Goal: Transaction & Acquisition: Purchase product/service

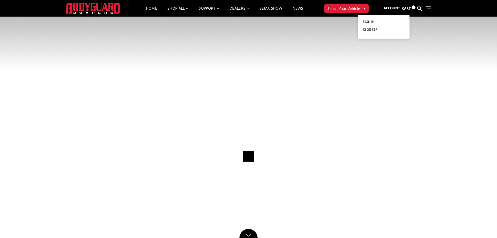
click at [370, 21] on span "Sign in" at bounding box center [369, 21] width 12 height 4
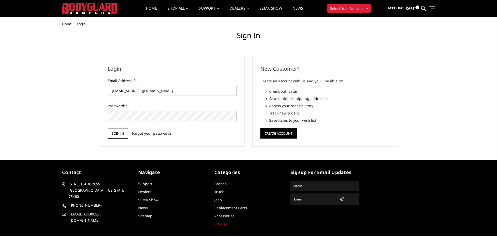
click at [111, 128] on input "Sign in" at bounding box center [118, 133] width 20 height 10
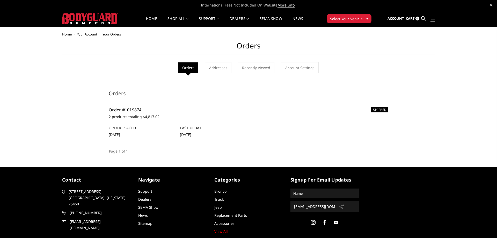
click at [124, 110] on link "Order #1019874" at bounding box center [125, 110] width 33 height 6
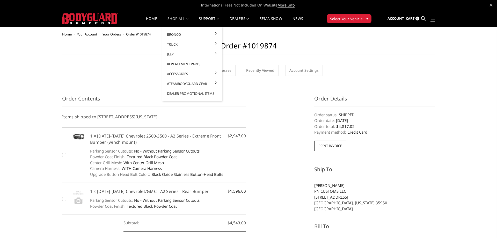
click at [184, 63] on link "Replacement Parts" at bounding box center [191, 64] width 55 height 10
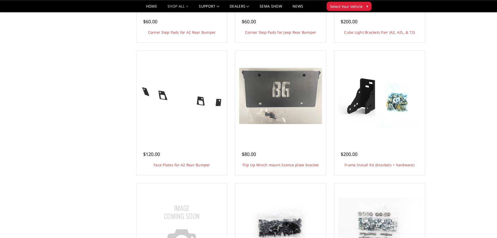
scroll to position [422, 0]
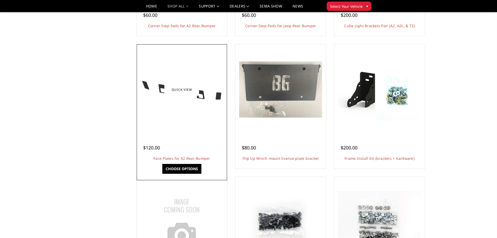
click at [187, 138] on div "$120.00 Face Plates for A2 Rear Bumper This product is for (4) bolt-in face pla…" at bounding box center [182, 151] width 88 height 34
click at [183, 171] on link "Choose Options" at bounding box center [181, 169] width 39 height 10
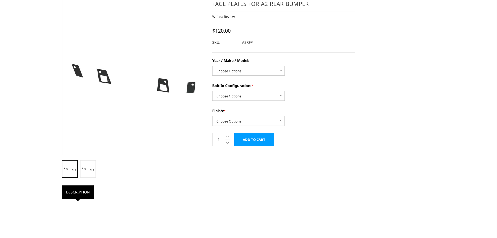
scroll to position [10, 0]
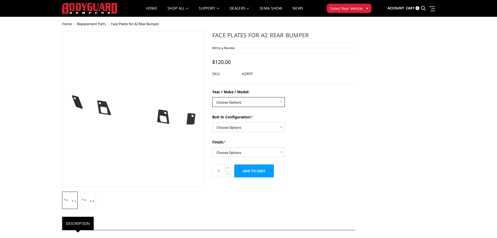
click at [212, 97] on select "Choose Options Chevrolet/GMC 20-24 2500 / 3500 Chevrolet/GMC 15-19 2500 / 3500 …" at bounding box center [248, 102] width 72 height 10
select select "1462"
click option "Chevrolet/GMC 20-24 2500 / 3500" at bounding box center [0, 0] width 0 height 0
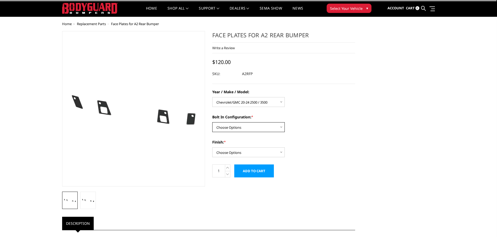
click at [212, 122] on select "Choose Options With sensor cutouts Without sensor cutouts" at bounding box center [248, 127] width 72 height 10
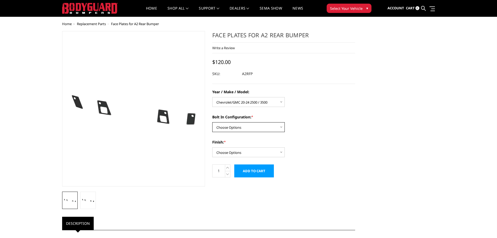
select select "1072"
click option "With sensor cutouts" at bounding box center [0, 0] width 0 height 0
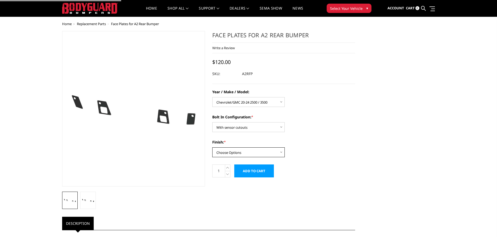
click at [212, 147] on select "Choose Options Bare metal (standard finish) Gloss black powder coat Texture bla…" at bounding box center [248, 152] width 72 height 10
select select "716"
click option "Texture black powder coat" at bounding box center [0, 0] width 0 height 0
click at [249, 171] on input "Add to Cart" at bounding box center [254, 170] width 40 height 13
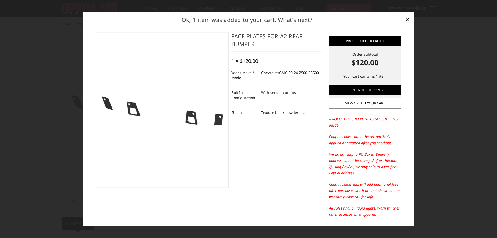
scroll to position [0, 0]
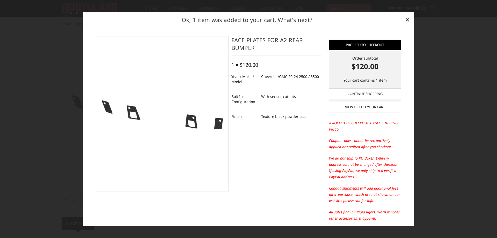
click at [361, 93] on link "Continue Shopping" at bounding box center [365, 94] width 72 height 10
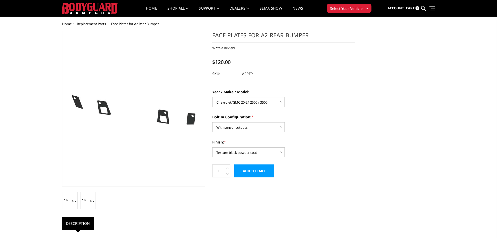
click at [409, 8] on span "Cart" at bounding box center [410, 8] width 9 height 5
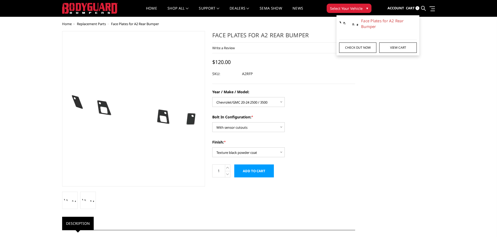
click at [365, 49] on link "Check out now" at bounding box center [357, 47] width 37 height 10
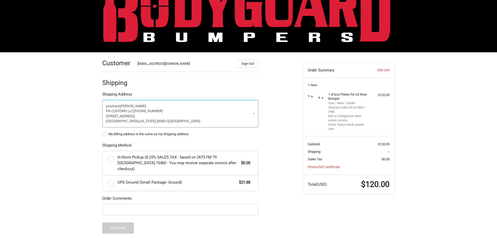
scroll to position [53, 0]
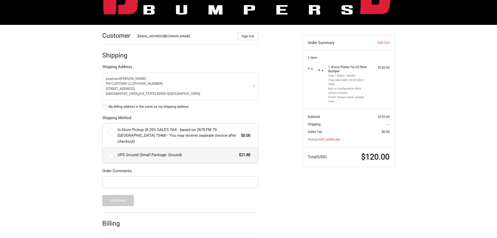
click at [110, 149] on label "UPS Ground (Small Package- Ground) $21.88" at bounding box center [180, 156] width 156 height 16
click at [111, 149] on label "UPS Ground (Small Package- Ground) $21.88" at bounding box center [180, 156] width 156 height 16
click at [103, 148] on input "UPS Ground (Small Package- Ground) $21.88" at bounding box center [102, 148] width 0 height 0
radio input "true"
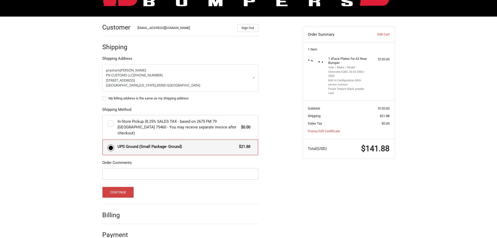
scroll to position [66, 0]
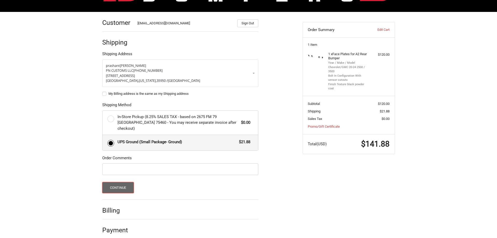
click at [122, 182] on button "Continue" at bounding box center [118, 187] width 32 height 11
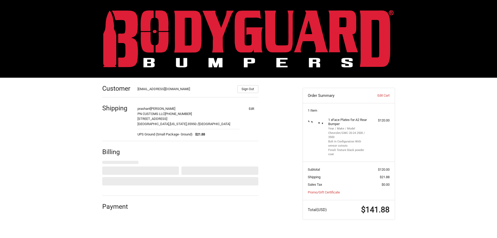
select select "US"
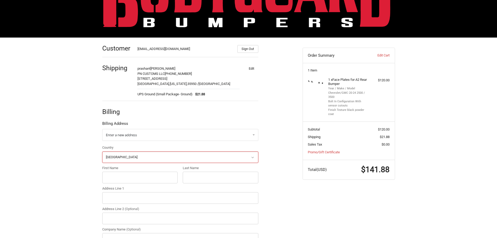
scroll to position [79, 0]
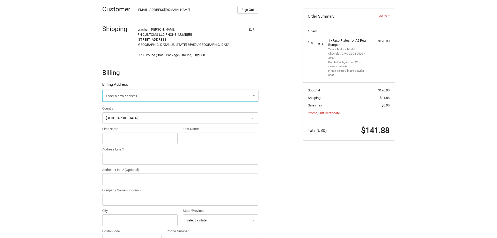
click at [131, 93] on link "Enter a new address" at bounding box center [180, 96] width 156 height 12
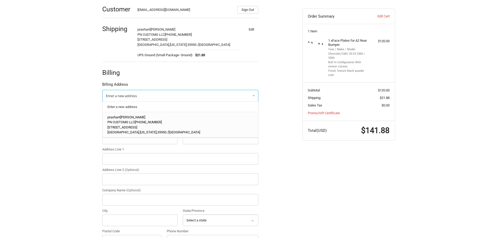
click at [141, 121] on span "+12563021307" at bounding box center [148, 122] width 27 height 4
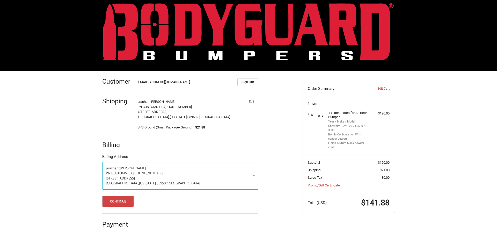
scroll to position [7, 0]
click at [109, 197] on button "Continue" at bounding box center [118, 201] width 32 height 11
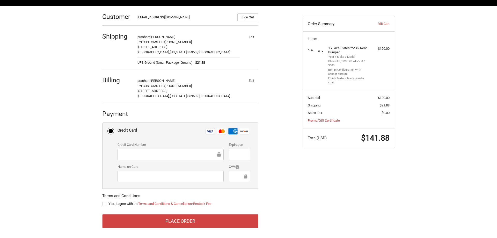
scroll to position [73, 0]
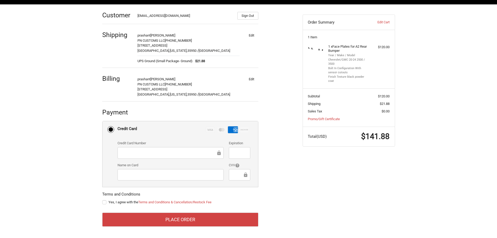
click at [104, 201] on label "Yes, I agree with the Terms and Conditions & Cancellation/Restock Fee" at bounding box center [180, 202] width 156 height 4
click at [102, 200] on input "Yes, I agree with the Terms and Conditions & Cancellation/Restock Fee" at bounding box center [102, 200] width 0 height 0
checkbox input "true"
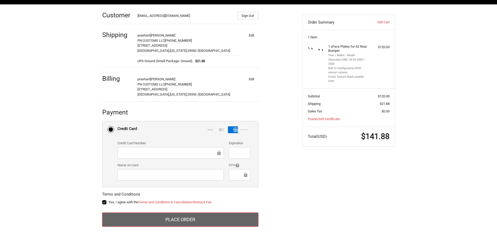
click at [176, 221] on button "Place Order" at bounding box center [180, 219] width 156 height 14
click at [148, 220] on button "Place Order" at bounding box center [180, 219] width 156 height 14
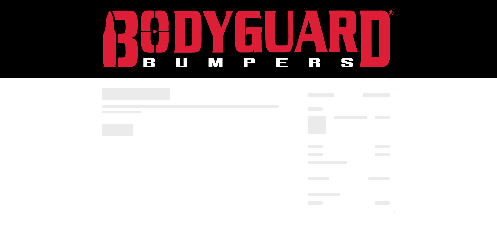
scroll to position [0, 0]
